Goal: Information Seeking & Learning: Check status

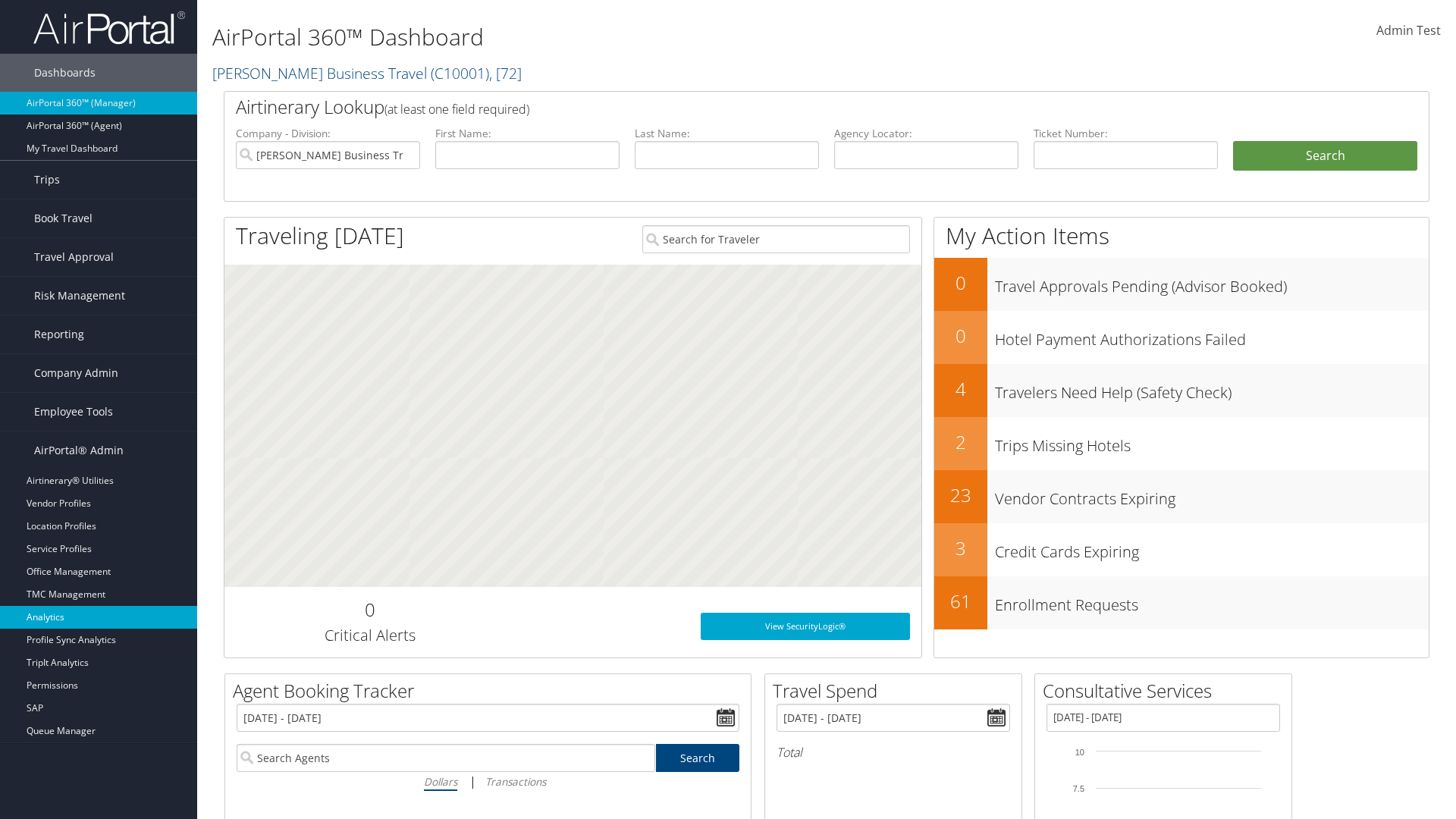
click at [99, 618] on link "Analytics" at bounding box center [99, 618] width 197 height 23
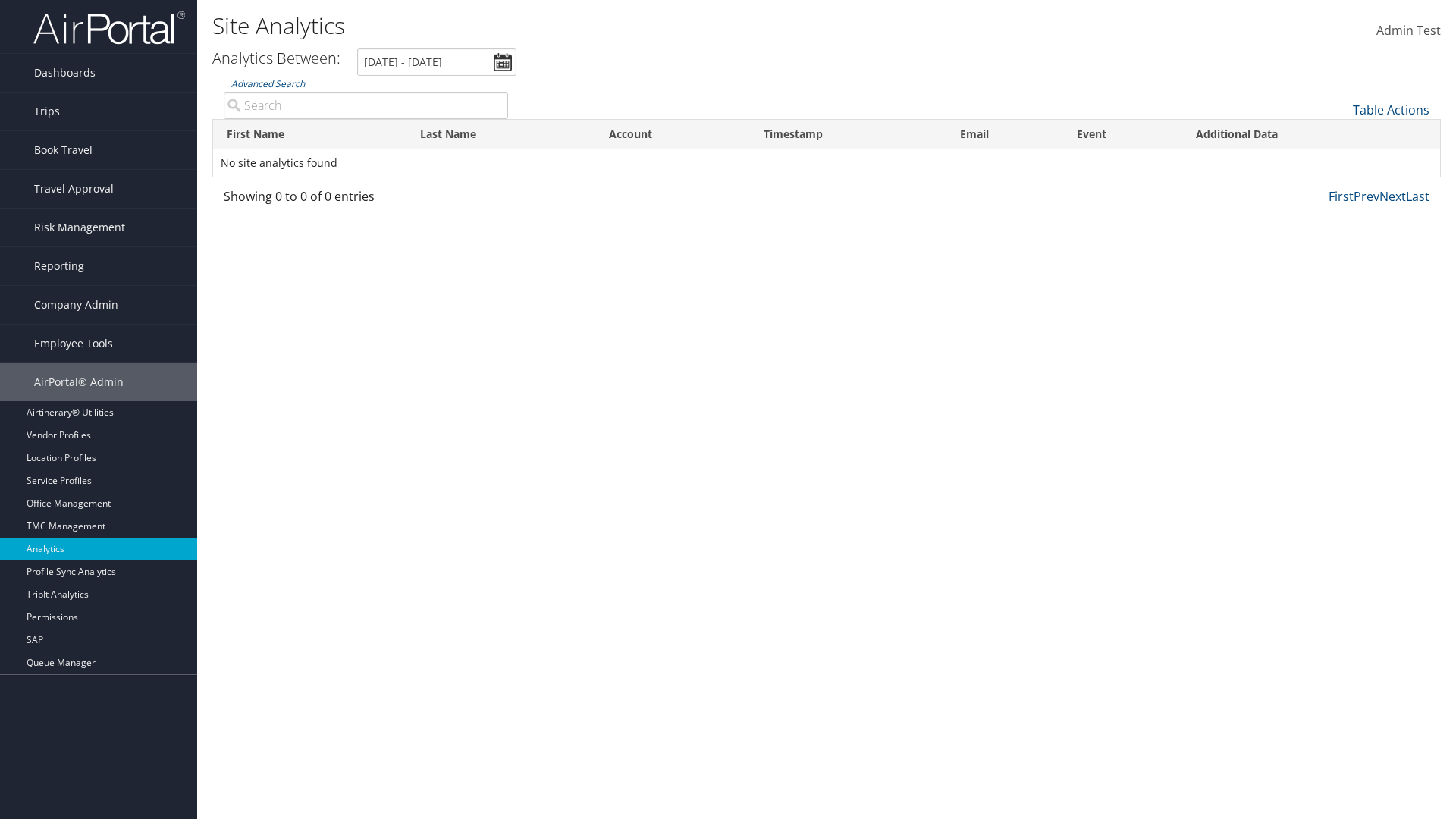
click at [267, 83] on link "Advanced Search" at bounding box center [267, 83] width 73 height 13
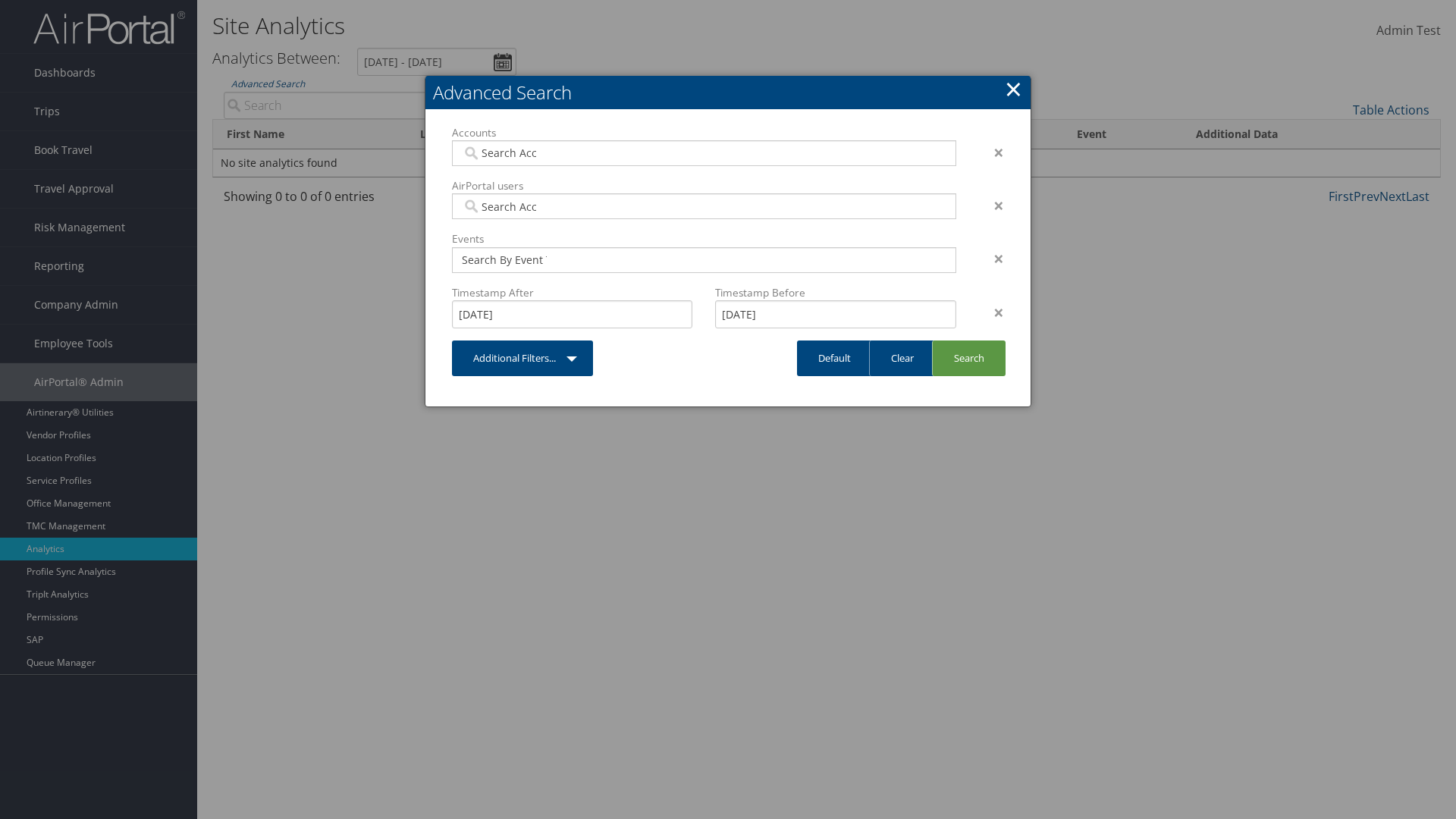
click at [1013, 89] on link "×" at bounding box center [1013, 88] width 18 height 30
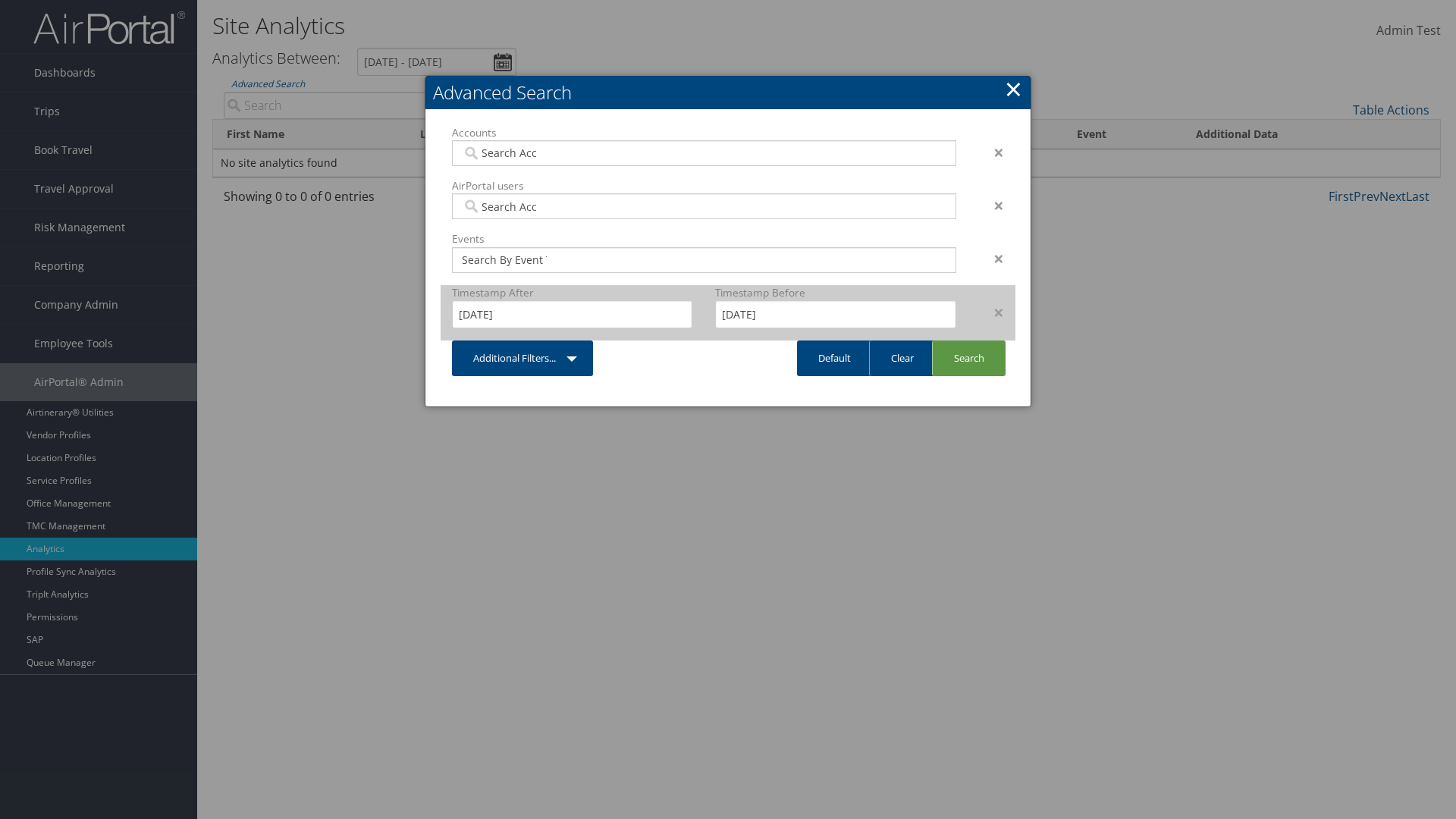
click at [991, 312] on div "×" at bounding box center [991, 312] width 48 height 19
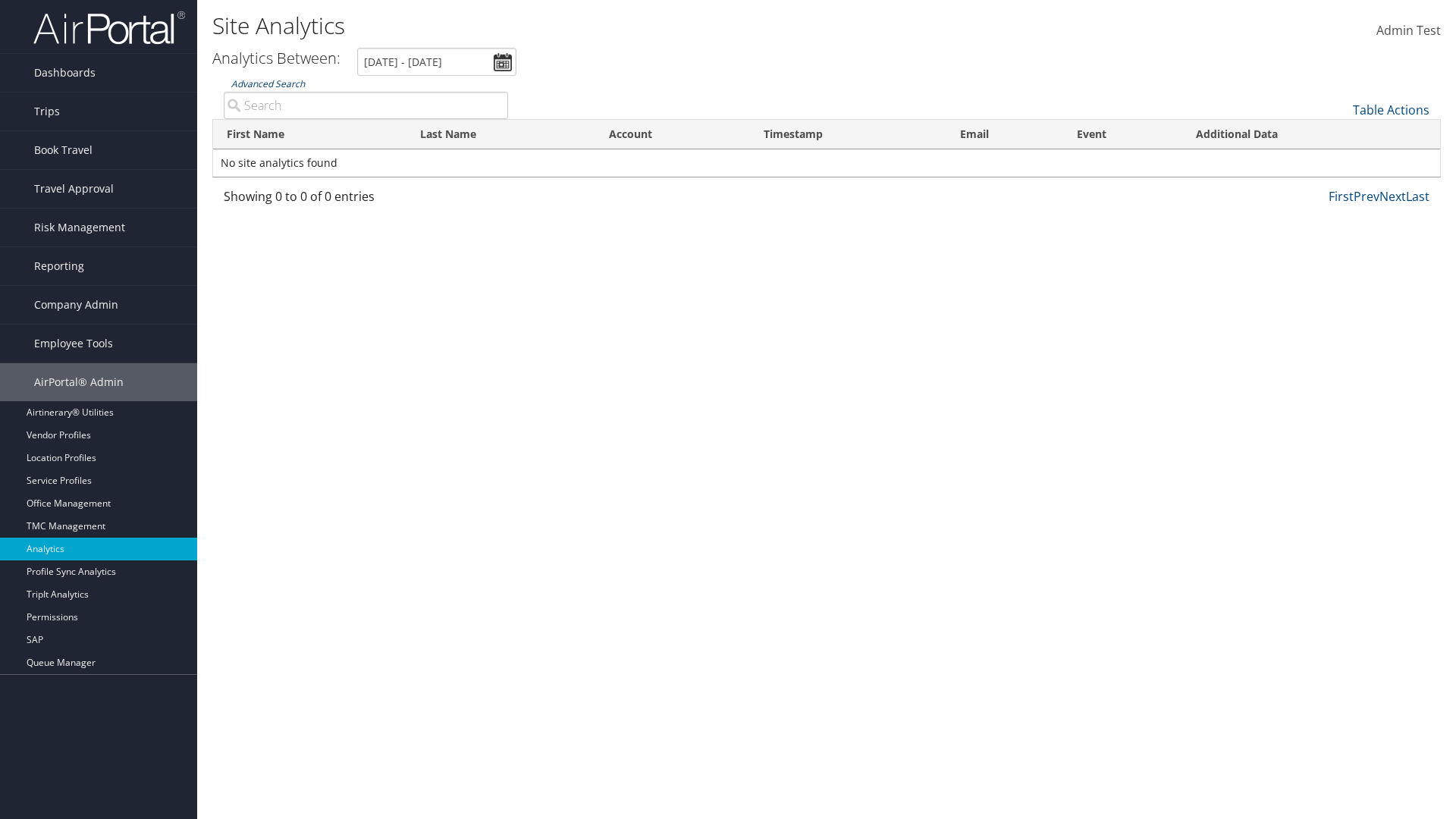
click at [267, 83] on link "Advanced Search" at bounding box center [267, 83] width 73 height 13
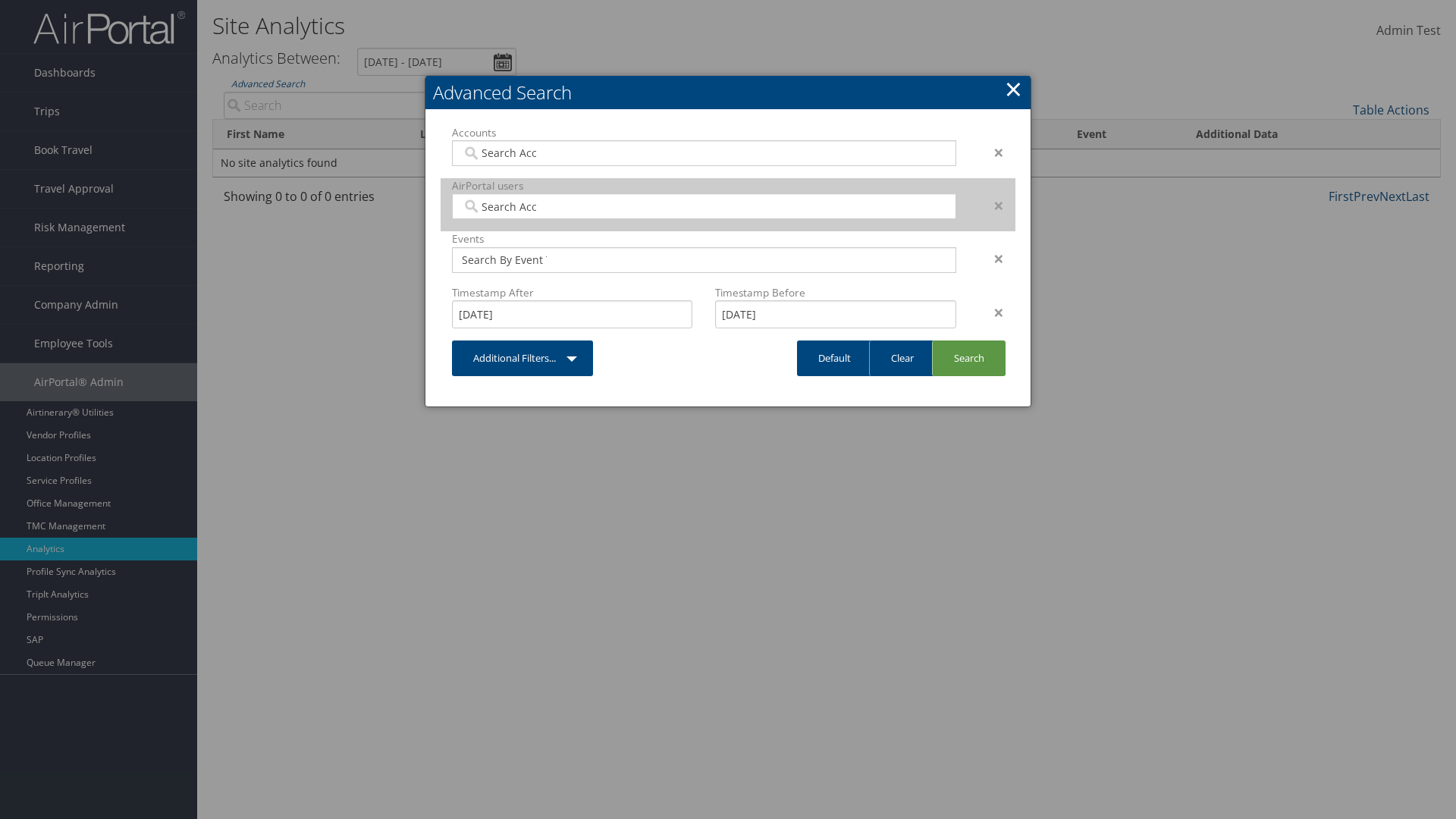
click at [504, 207] on input "search" at bounding box center [504, 207] width 85 height 15
type input "[PERSON_NAME] Download"
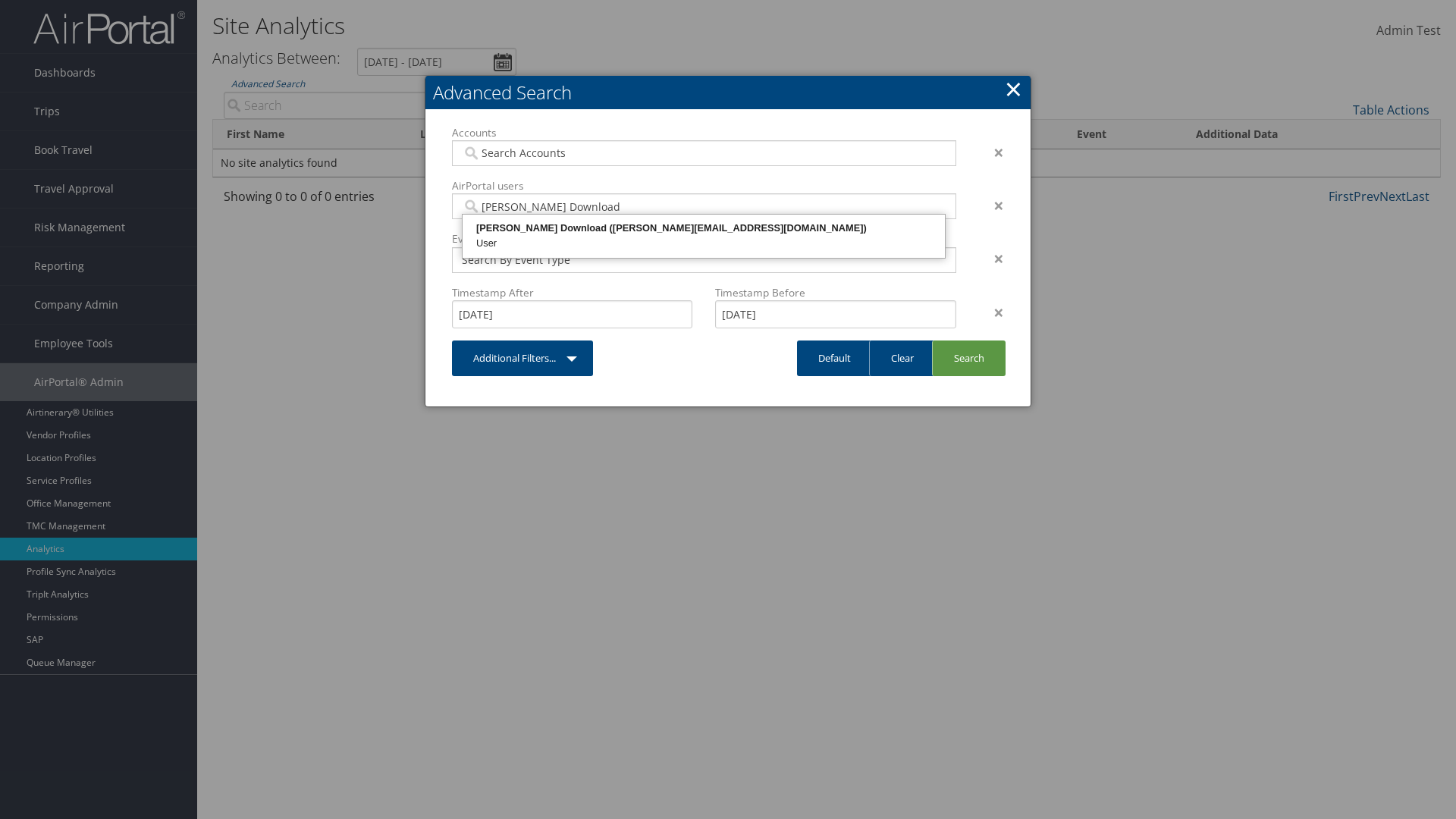
click at [704, 228] on div "[PERSON_NAME] Download ([PERSON_NAME][EMAIL_ADDRESS][DOMAIN_NAME])" at bounding box center [704, 228] width 478 height 15
type input "868356"
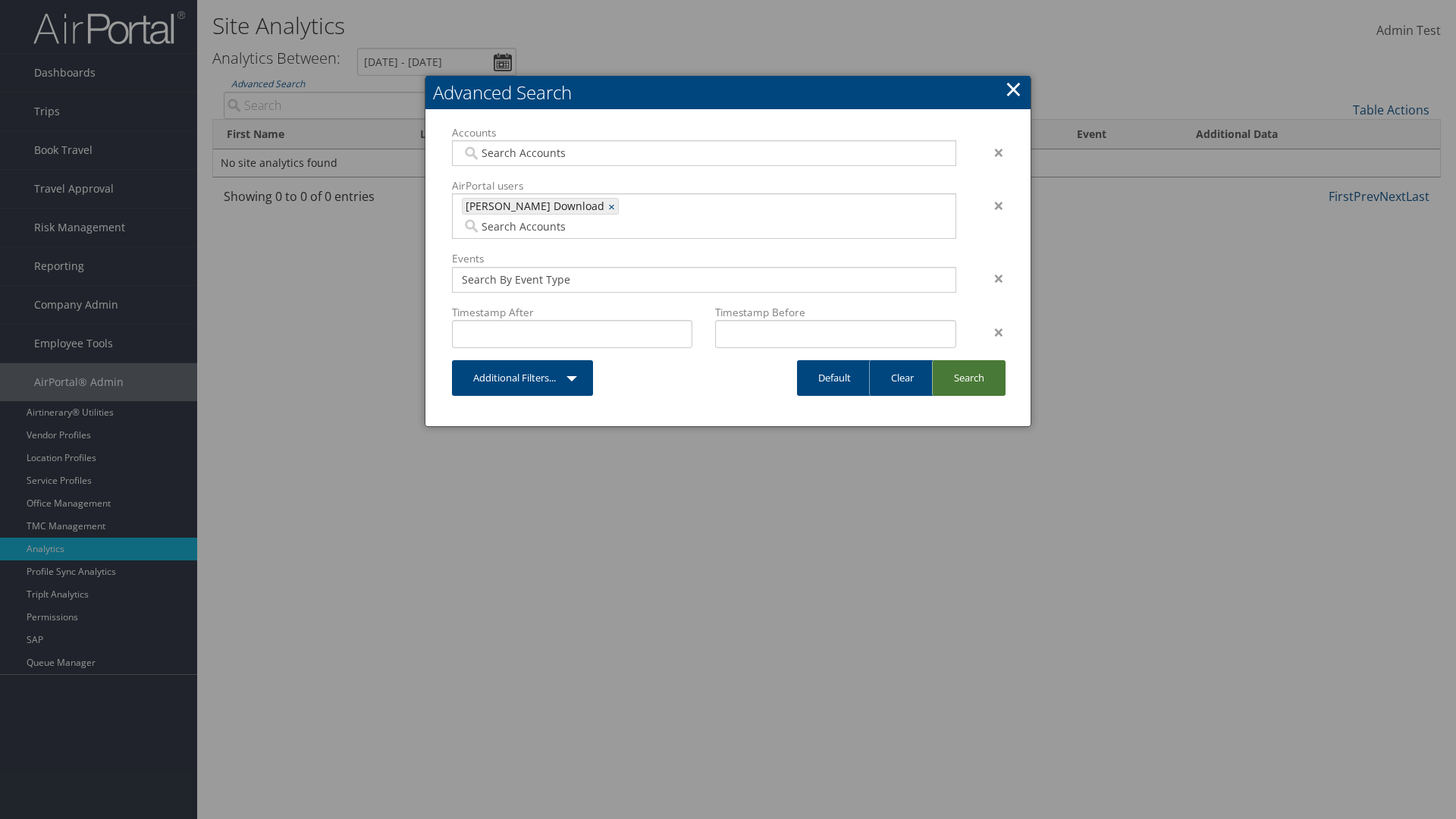
click at [968, 360] on link "Search" at bounding box center [968, 378] width 73 height 35
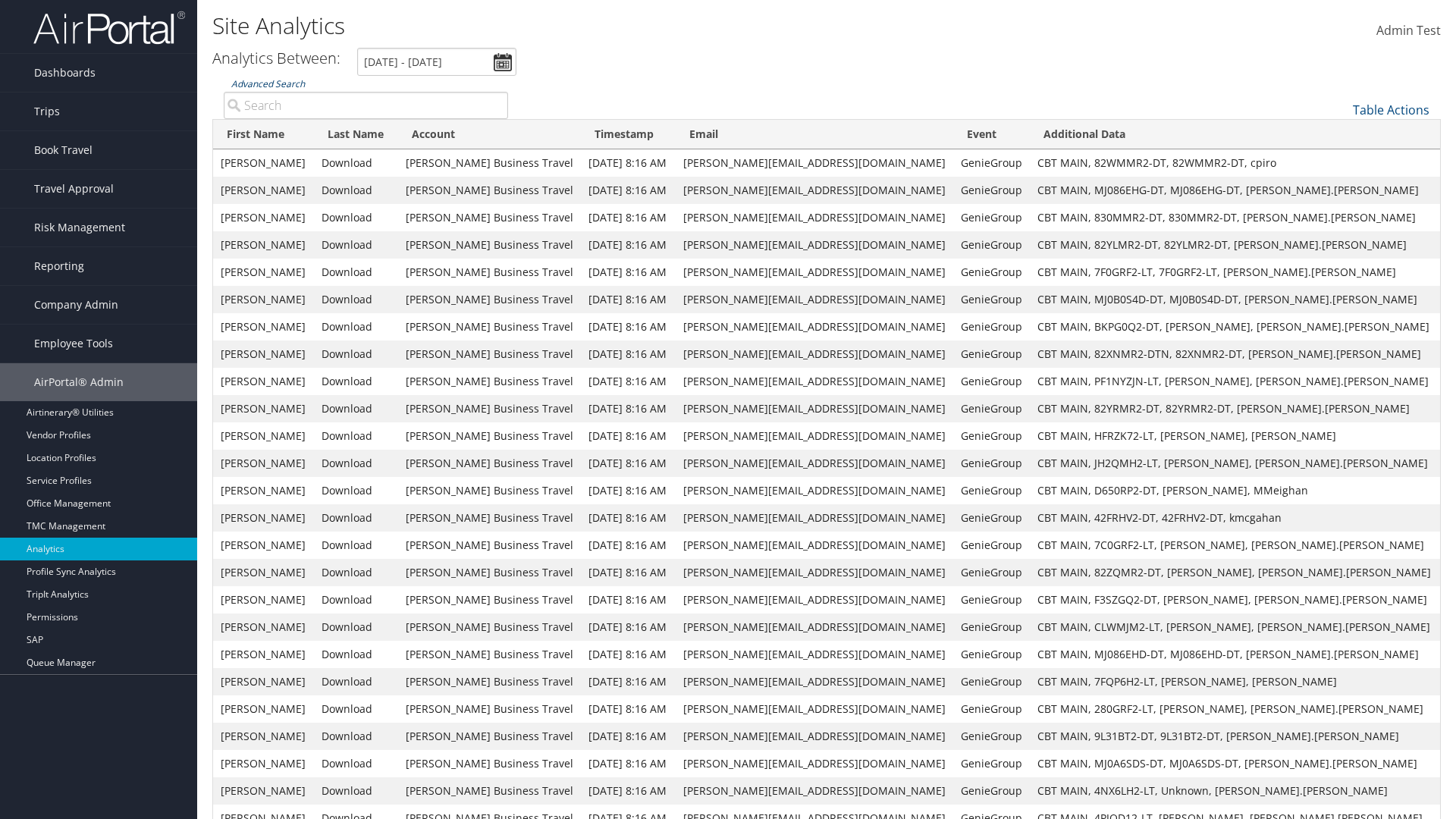
click at [267, 83] on link "Advanced Search" at bounding box center [267, 83] width 73 height 13
